Goal: Transaction & Acquisition: Book appointment/travel/reservation

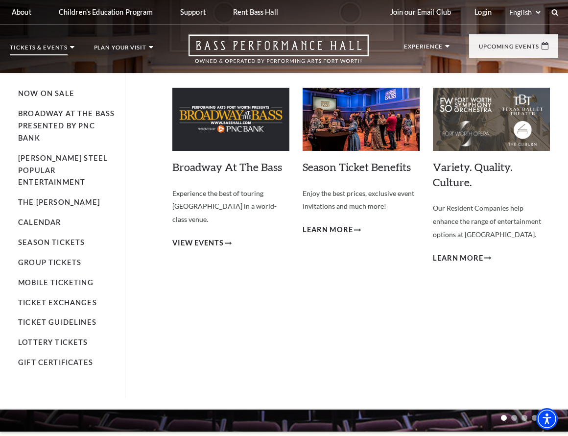
click at [219, 124] on img at bounding box center [230, 119] width 117 height 63
click at [199, 237] on span "View Events" at bounding box center [197, 243] width 51 height 12
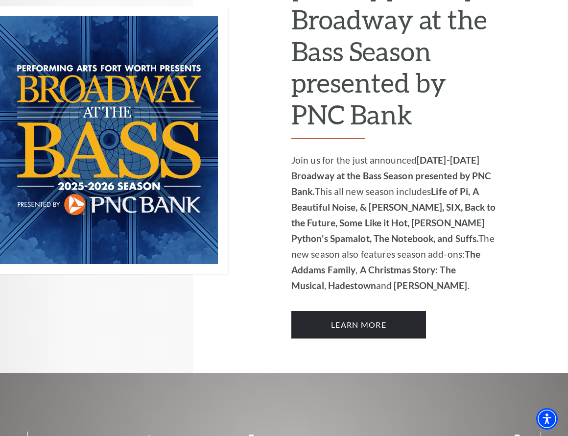
scroll to position [663, 0]
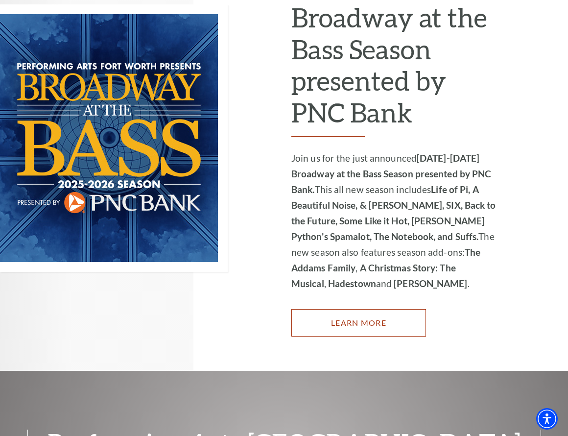
click at [356, 311] on link "Learn More" at bounding box center [358, 322] width 135 height 27
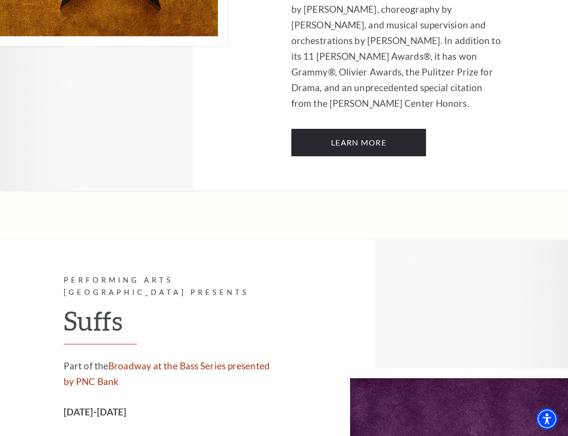
scroll to position [7514, 0]
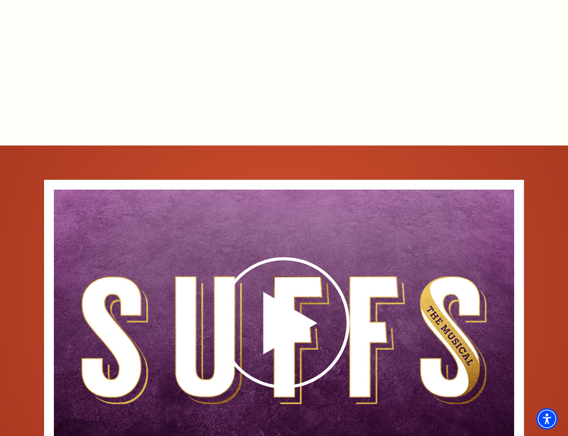
scroll to position [1387, 0]
